Goal: Task Accomplishment & Management: Complete application form

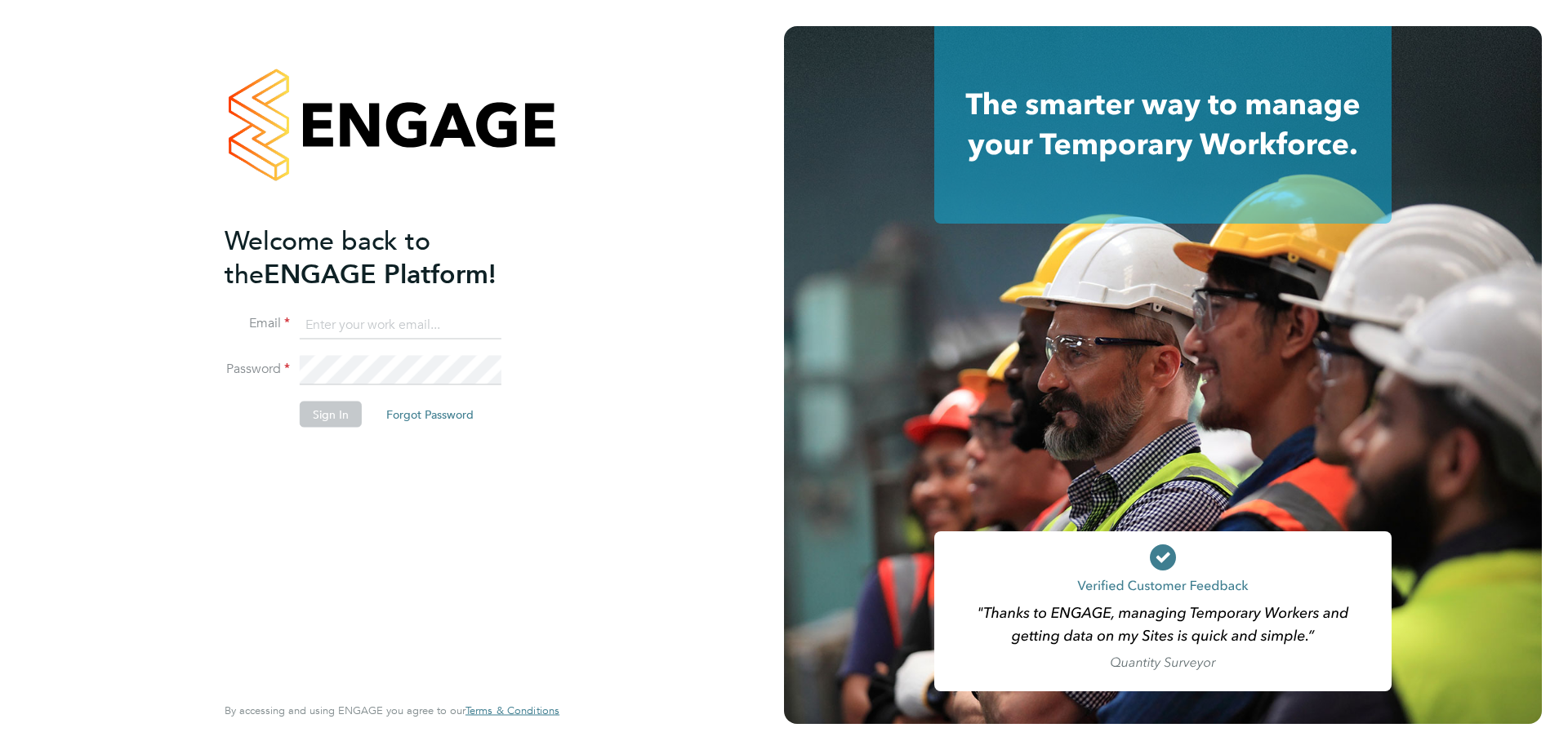
type input "resourceteam@tss.uk.com"
click at [343, 415] on button "Sign In" at bounding box center [330, 414] width 62 height 26
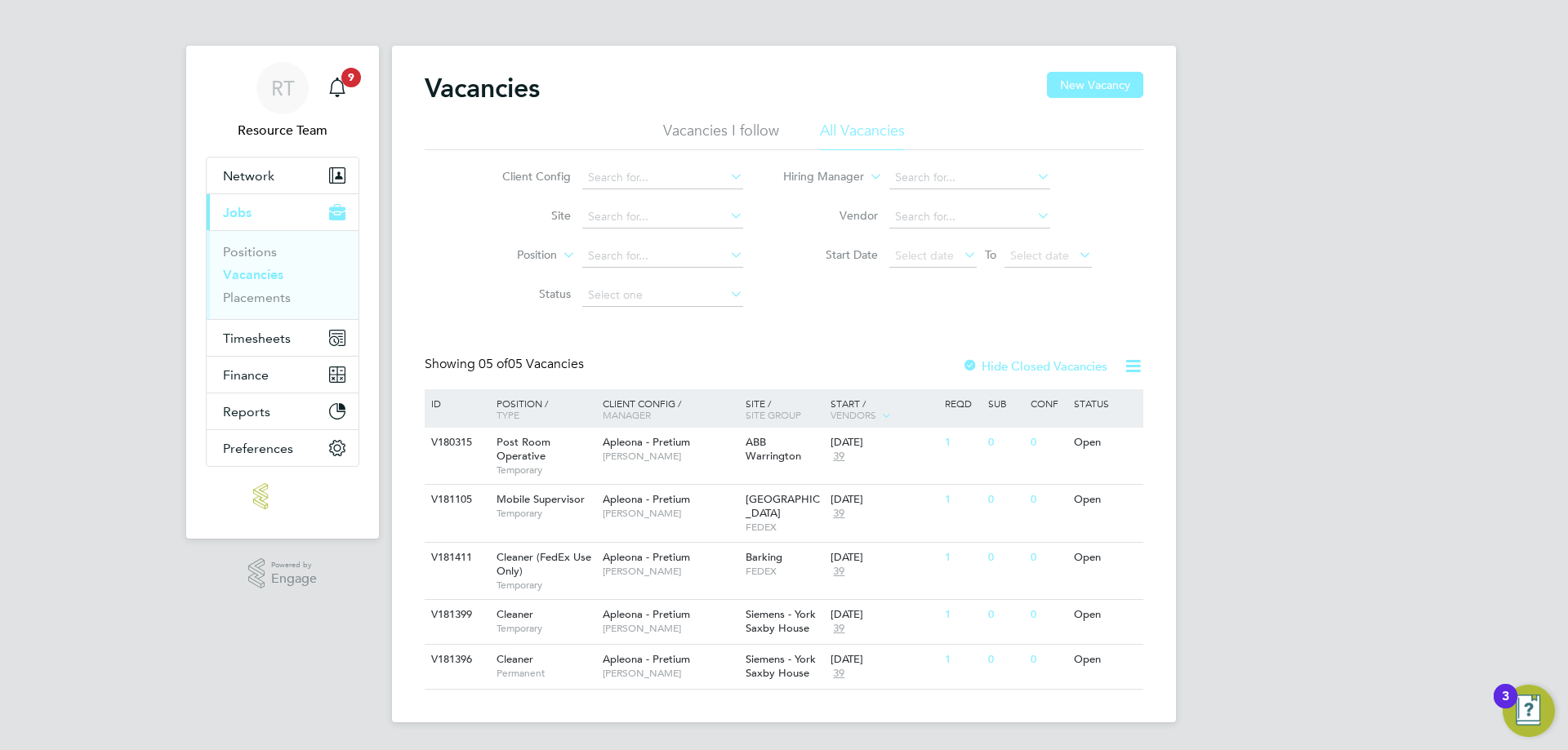
click at [265, 310] on ul "Positions Vacancies Placements" at bounding box center [283, 275] width 152 height 89
click at [807, 565] on span "FEDEX" at bounding box center [784, 571] width 78 height 13
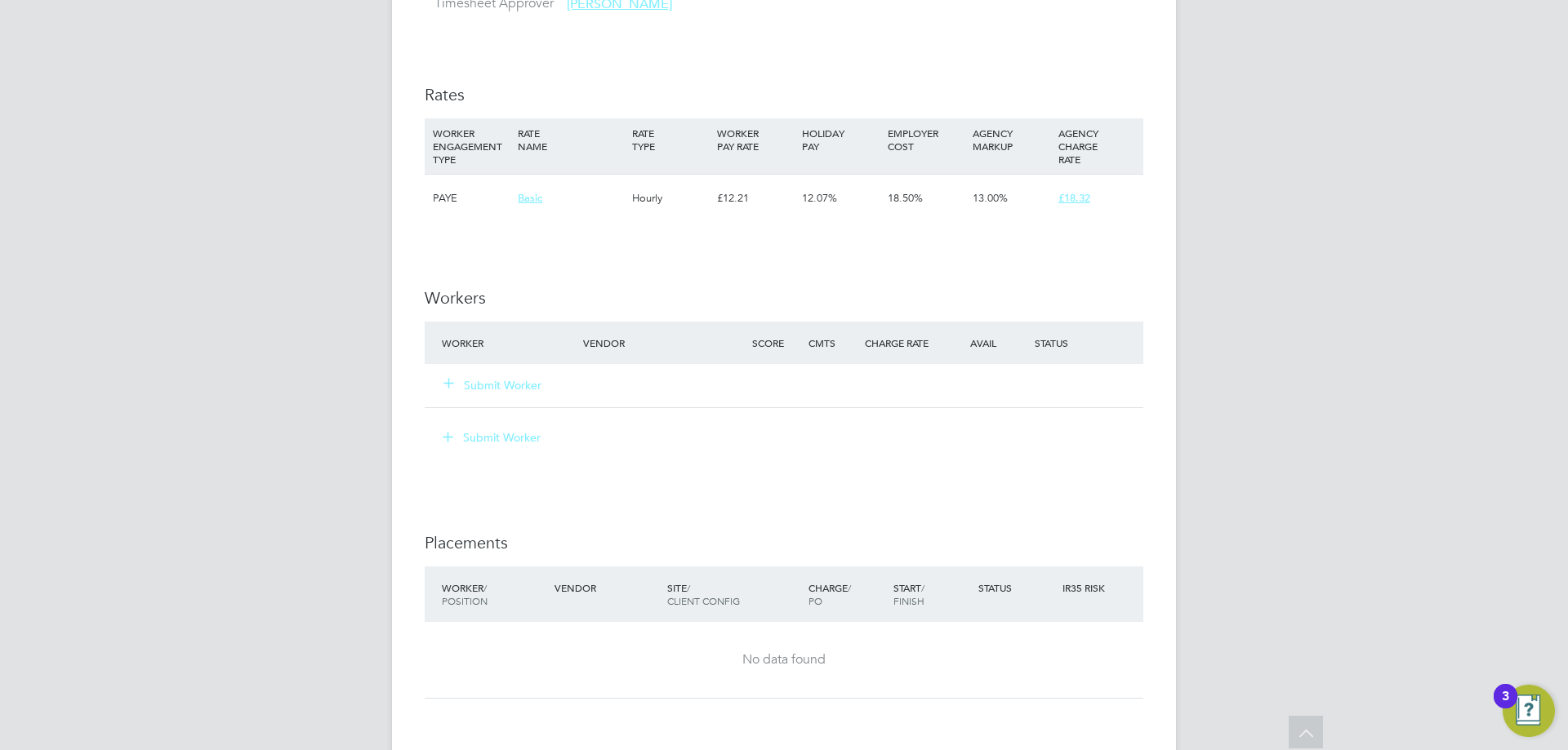
scroll to position [1462, 0]
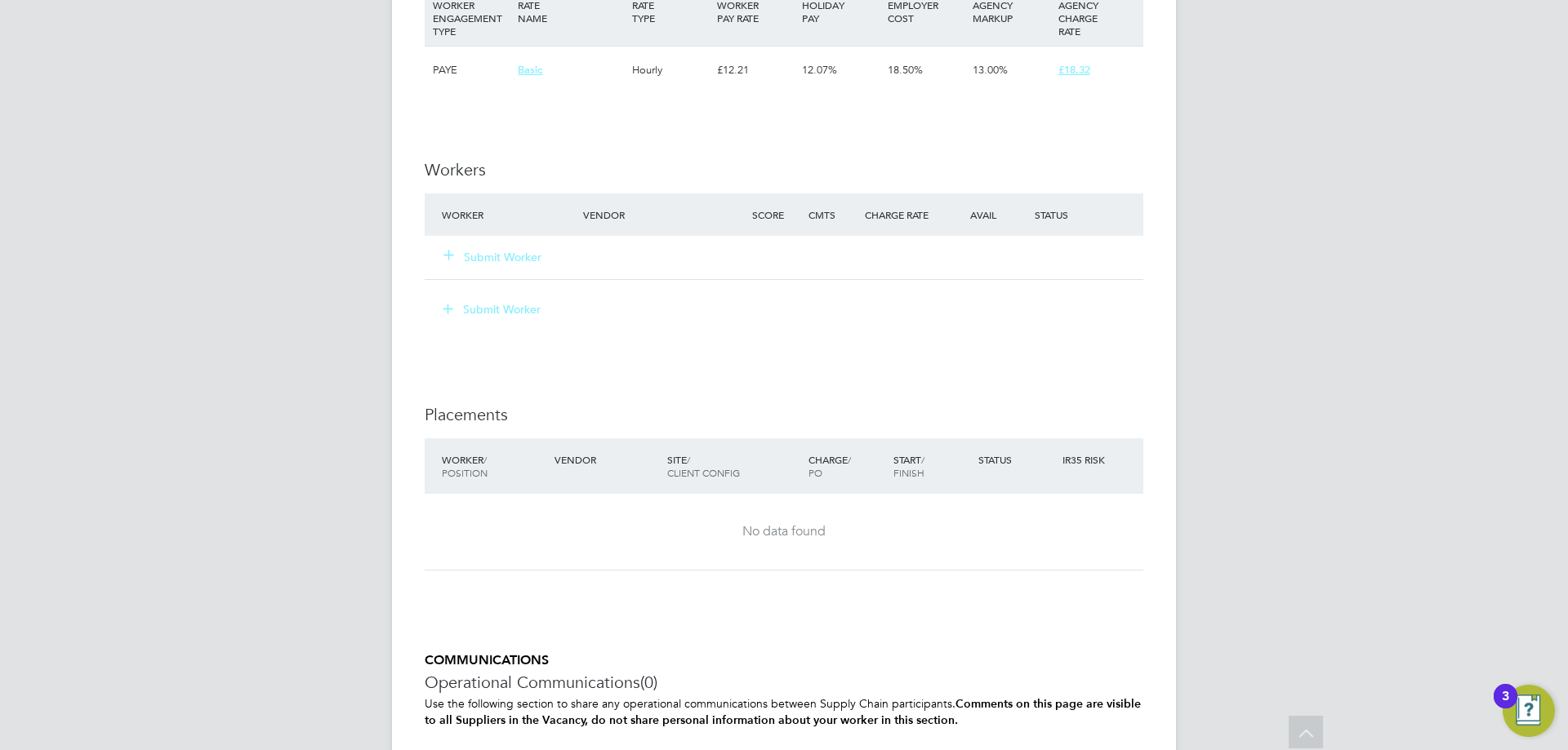
click at [500, 259] on button "Submit Worker" at bounding box center [493, 257] width 98 height 16
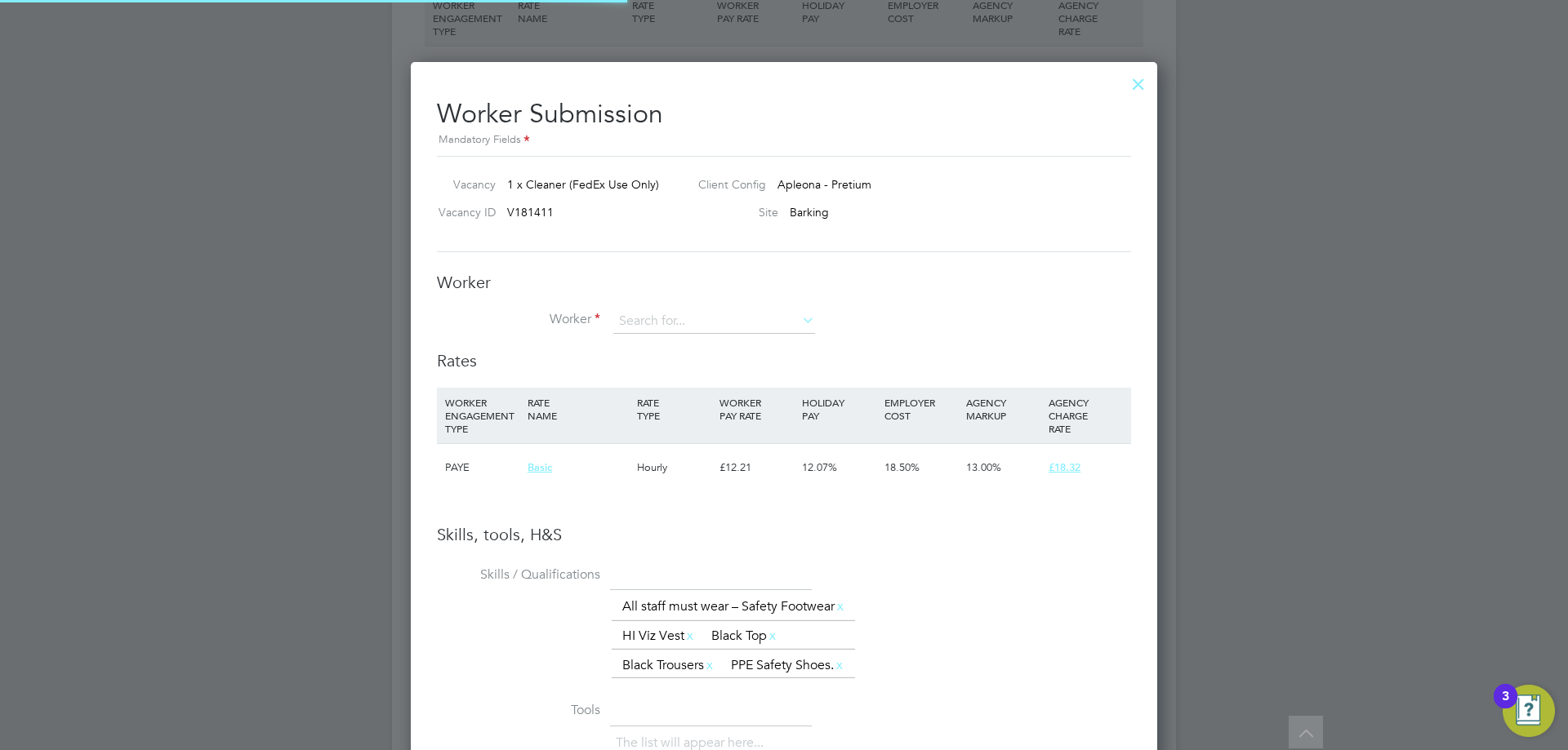
scroll to position [1132, 748]
drag, startPoint x: 664, startPoint y: 340, endPoint x: 667, endPoint y: 332, distance: 8.5
click at [666, 333] on li "Worker" at bounding box center [784, 330] width 694 height 41
click at [669, 322] on input at bounding box center [714, 322] width 201 height 25
type input "meena"
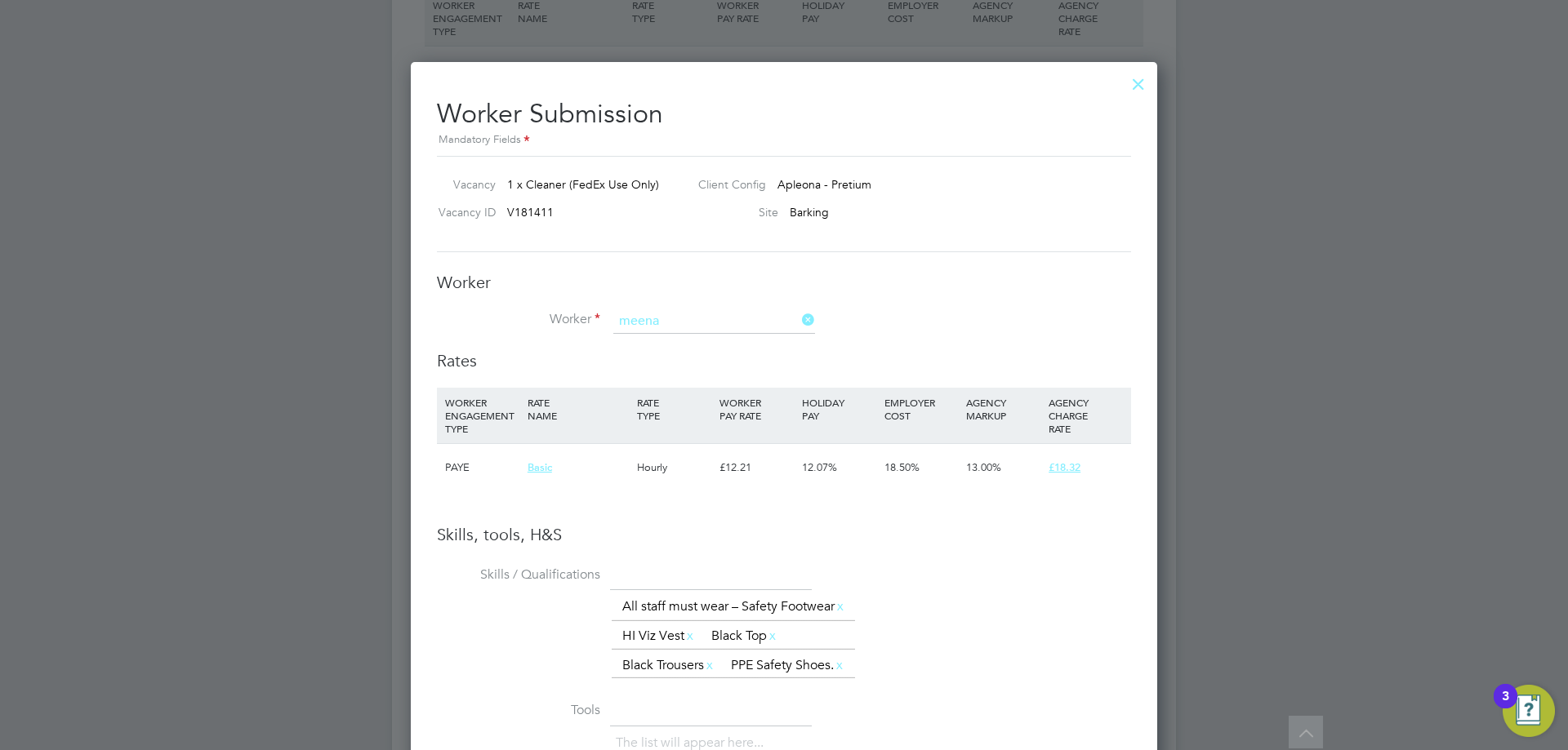
click at [1140, 77] on div at bounding box center [1139, 80] width 29 height 29
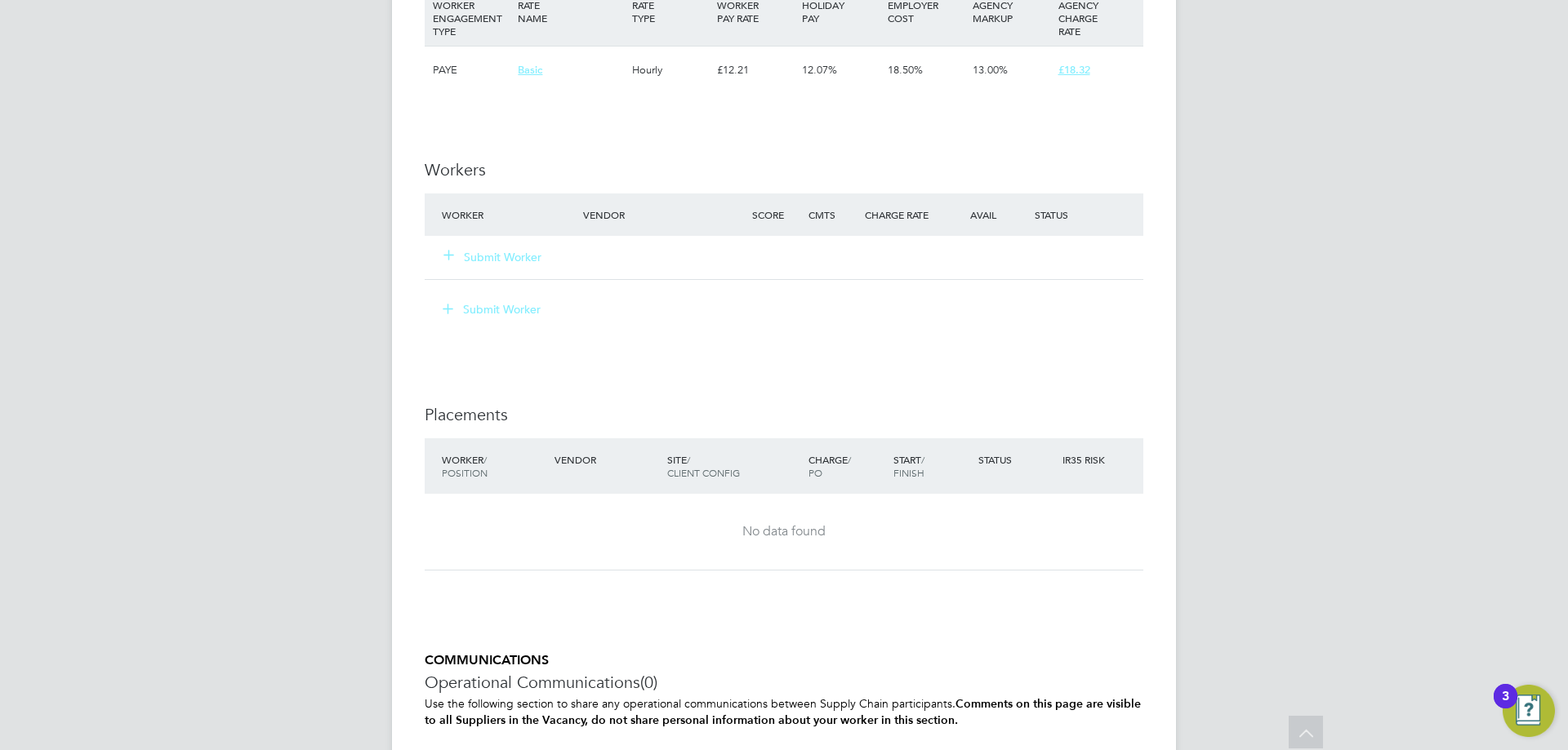
click at [517, 250] on button "Submit Worker" at bounding box center [493, 257] width 98 height 16
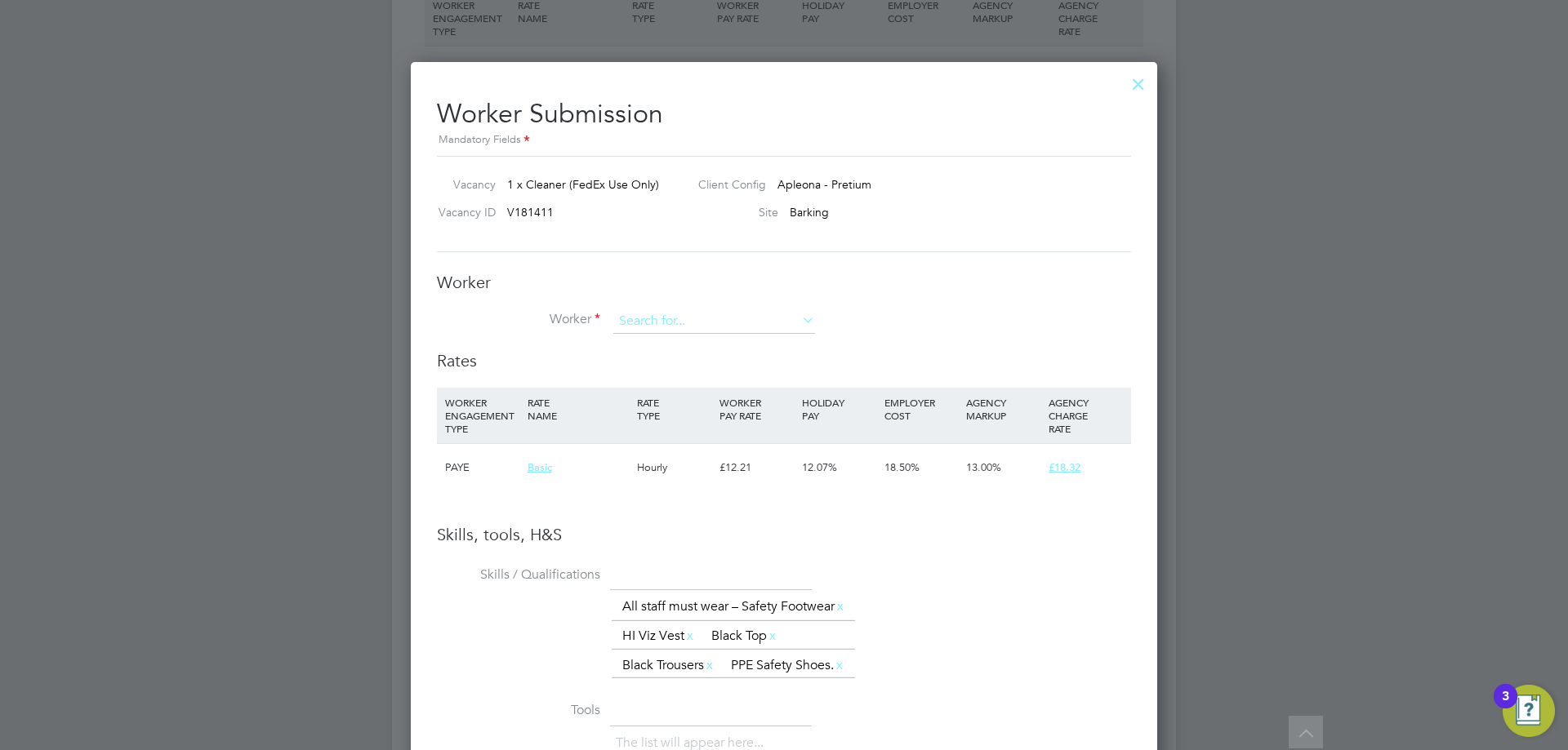
click at [667, 323] on input at bounding box center [714, 322] width 201 height 25
click at [743, 336] on li "Fred erick Boateng (FBoateng)" at bounding box center [743, 345] width 262 height 22
type input "Frederick Boateng (FBoateng)"
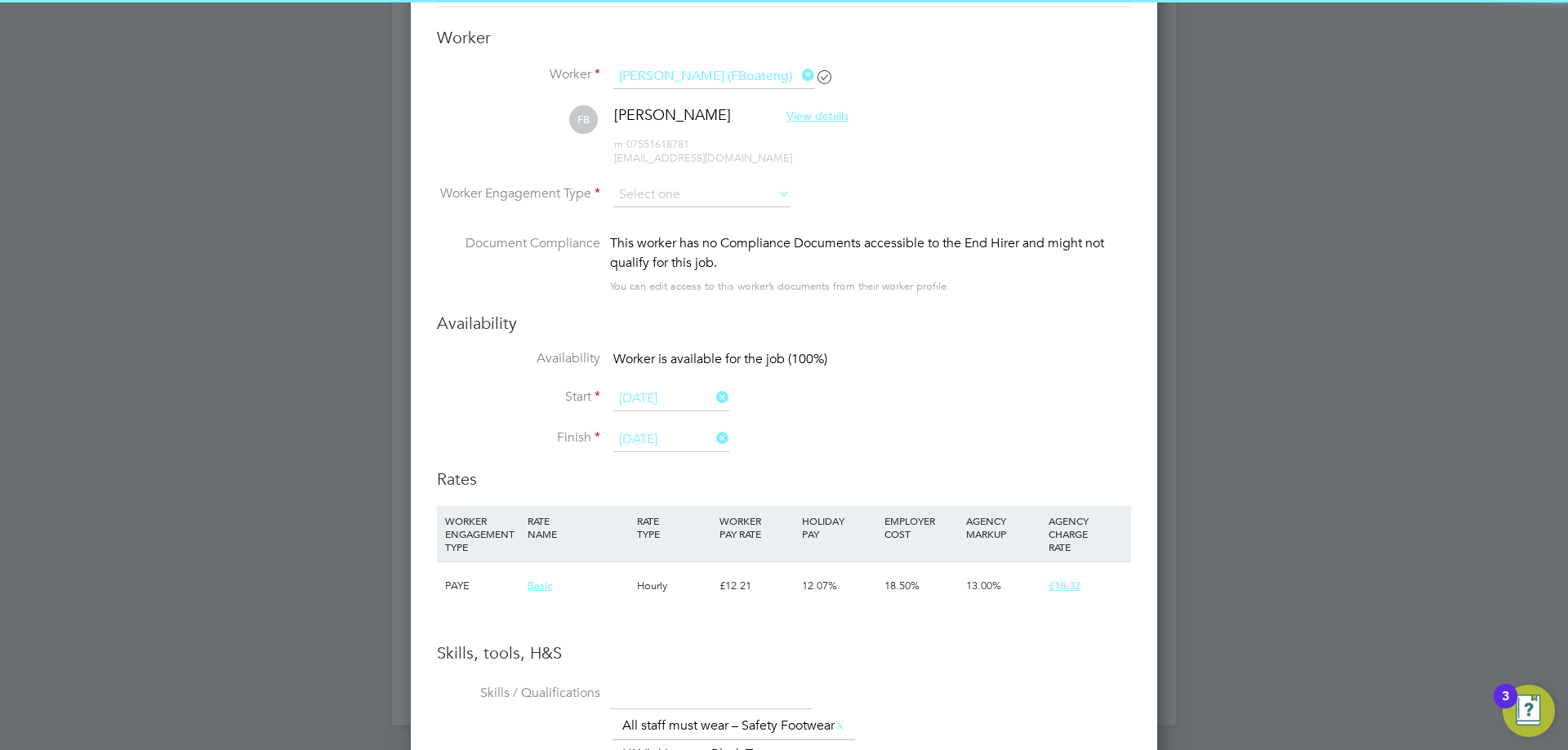
scroll to position [2269, 0]
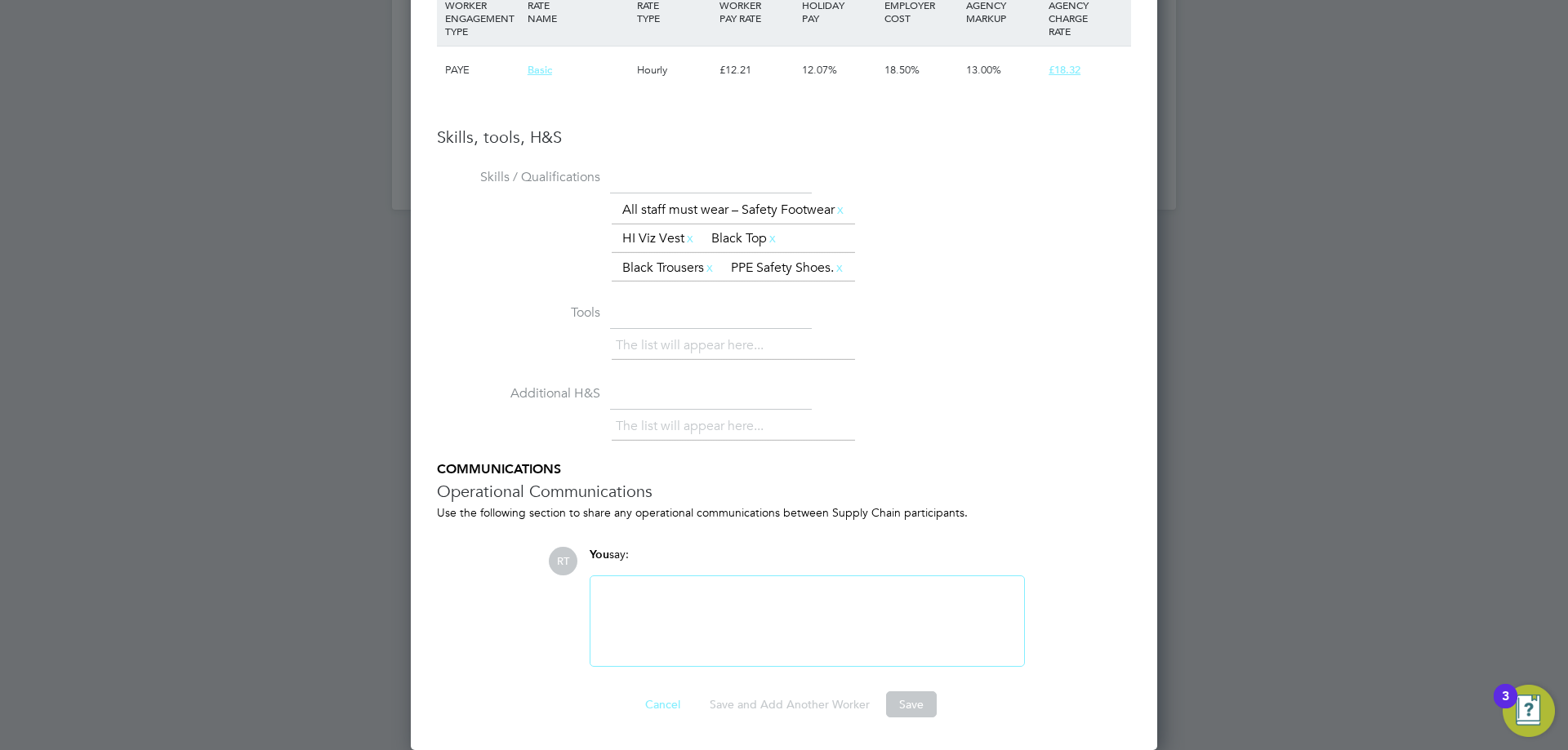
click at [924, 692] on button "Save" at bounding box center [911, 704] width 50 height 26
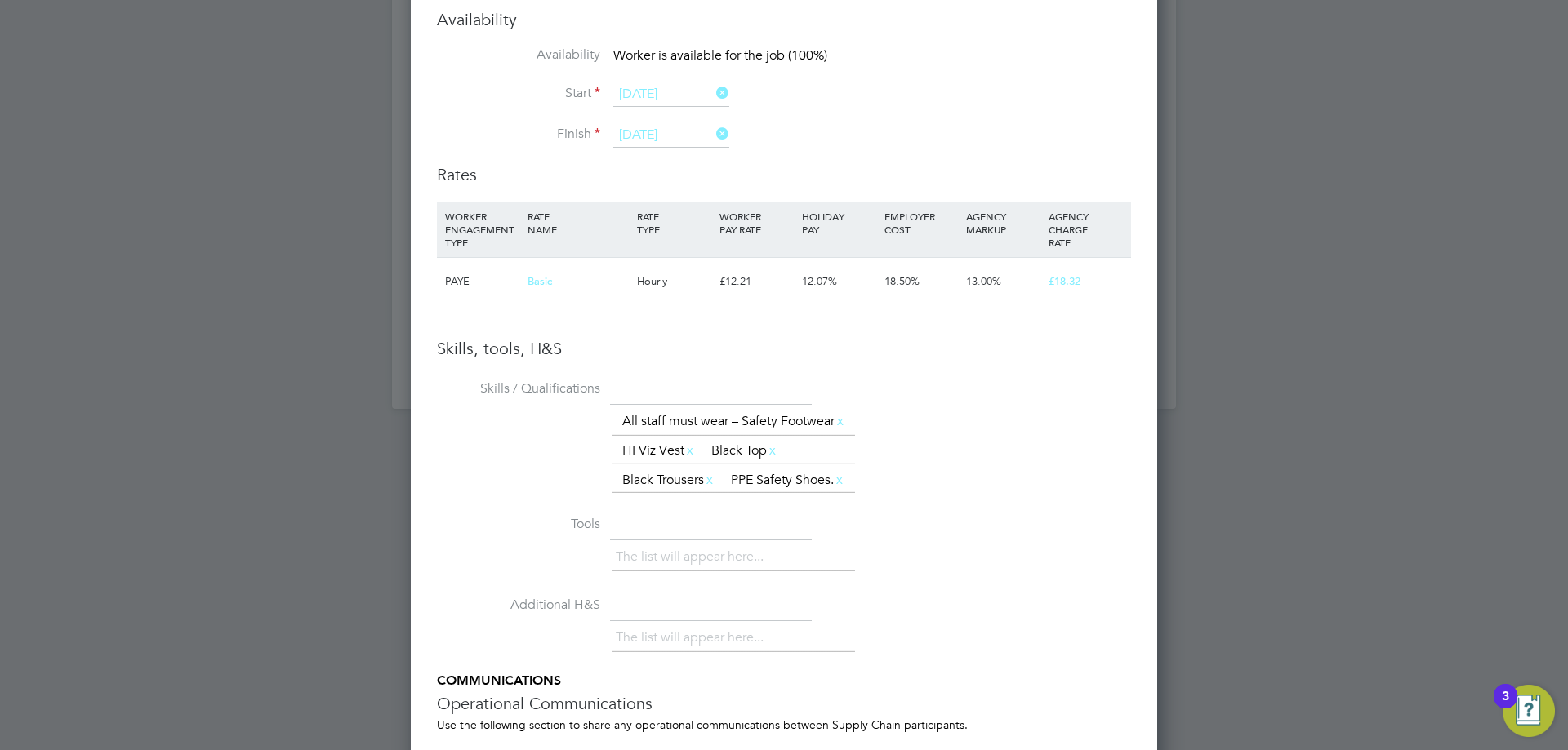
scroll to position [0, 0]
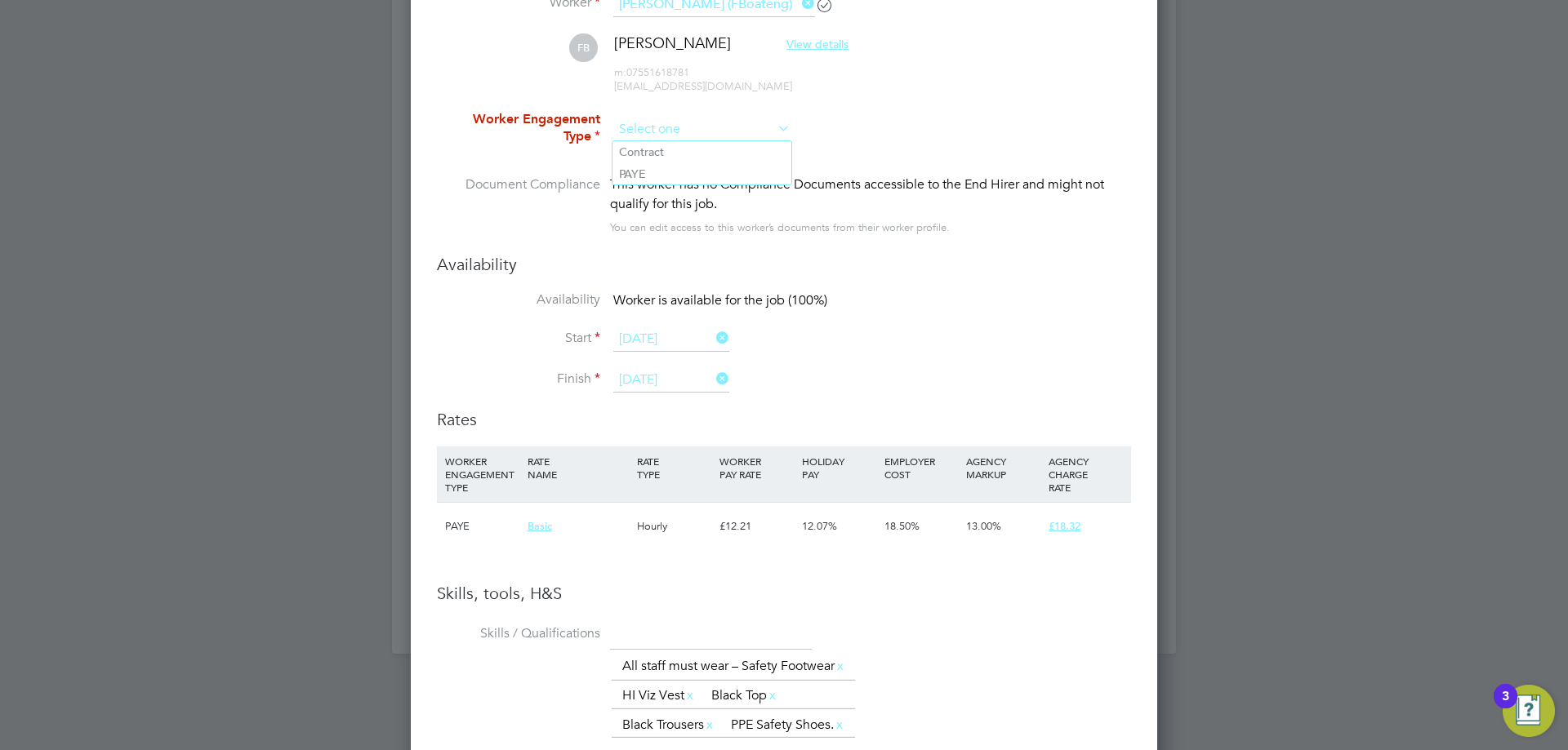
click at [641, 124] on input at bounding box center [702, 130] width 178 height 25
click at [653, 176] on li "PAYE" at bounding box center [702, 173] width 179 height 21
type input "PAYE"
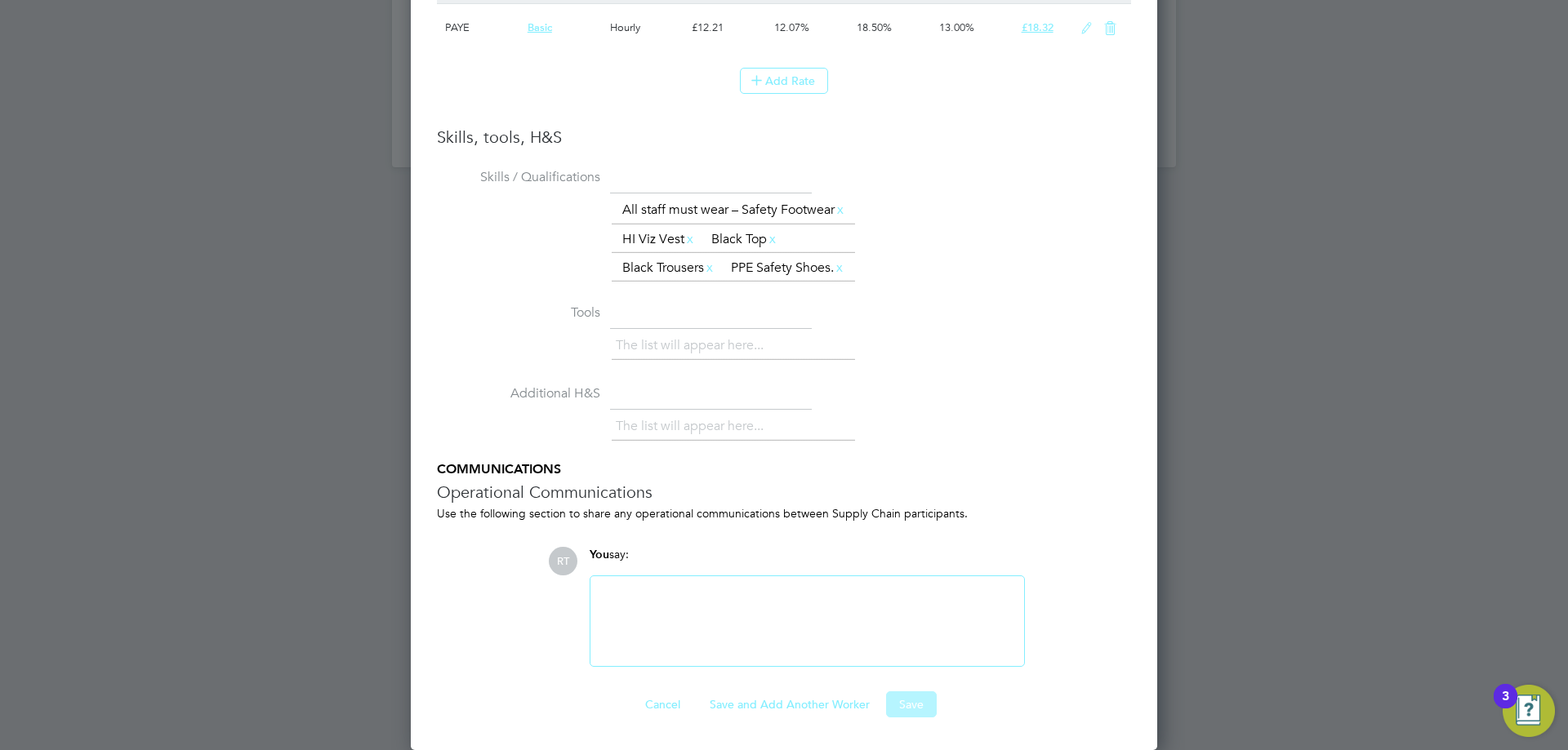
click at [908, 715] on button "Save" at bounding box center [911, 704] width 50 height 26
